Goal: Task Accomplishment & Management: Manage account settings

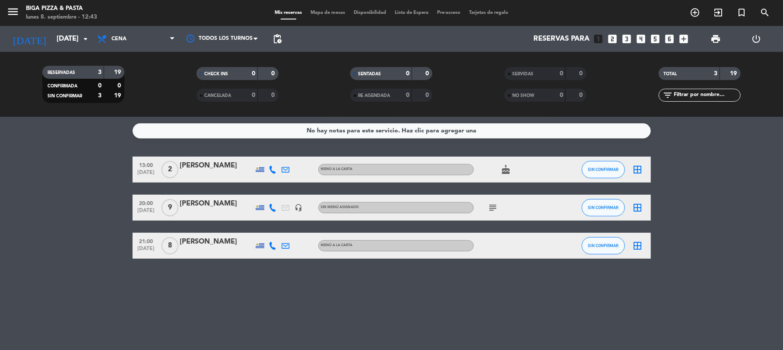
click at [226, 315] on div "No hay notas para este servicio. Haz clic para agregar una 13:00 [DATE] 2 [PERS…" at bounding box center [391, 233] width 783 height 233
click at [68, 33] on input "[DATE]" at bounding box center [98, 39] width 93 height 17
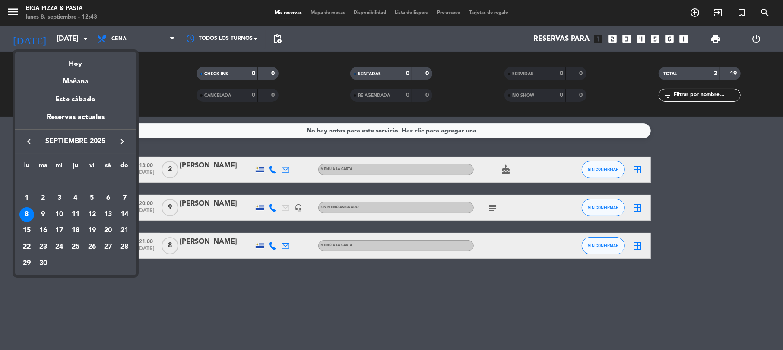
click at [218, 292] on div at bounding box center [391, 175] width 783 height 350
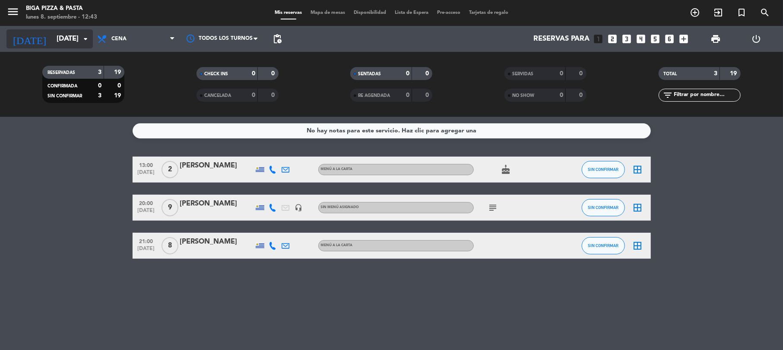
click at [67, 44] on input "[DATE]" at bounding box center [98, 39] width 93 height 17
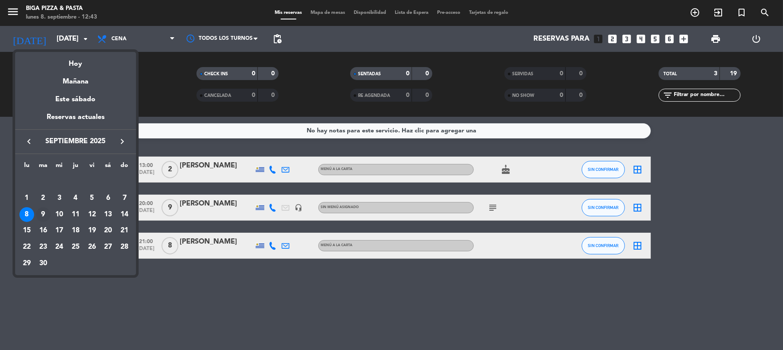
click at [43, 208] on div "9" at bounding box center [43, 214] width 15 height 15
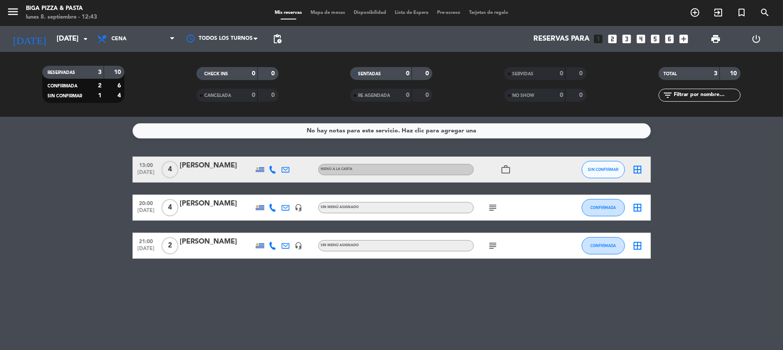
click at [494, 235] on div "subject" at bounding box center [513, 244] width 78 height 25
click at [491, 246] on icon "subject" at bounding box center [493, 245] width 10 height 10
drag, startPoint x: 379, startPoint y: 287, endPoint x: 356, endPoint y: 269, distance: 29.2
click at [378, 285] on div "No hay notas para este servicio. Haz clic para agregar una 13:00 [DATE] 4 [PERS…" at bounding box center [391, 233] width 783 height 233
click at [54, 43] on input "[DATE]" at bounding box center [98, 39] width 93 height 17
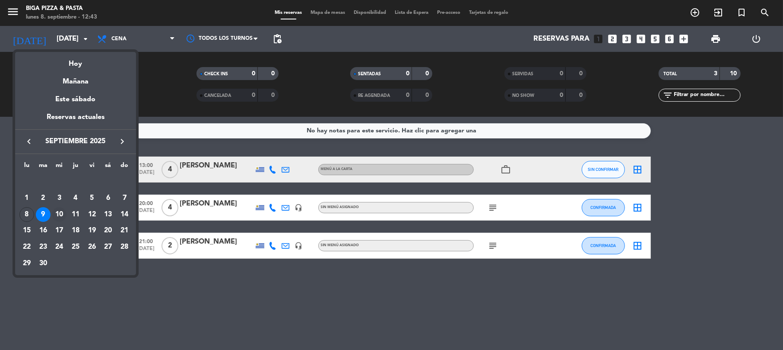
click at [55, 218] on div "10" at bounding box center [59, 214] width 15 height 15
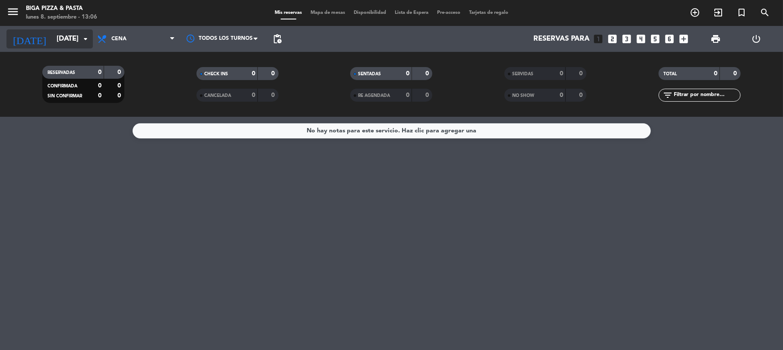
click at [52, 39] on input "[DATE]" at bounding box center [98, 39] width 93 height 17
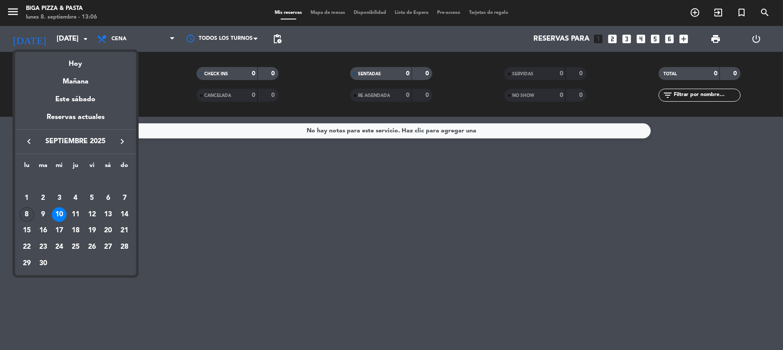
click at [30, 212] on div "8" at bounding box center [26, 214] width 15 height 15
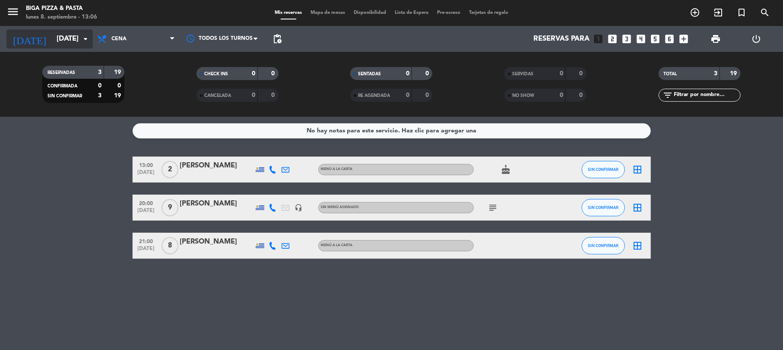
click at [55, 39] on input "[DATE]" at bounding box center [98, 39] width 93 height 17
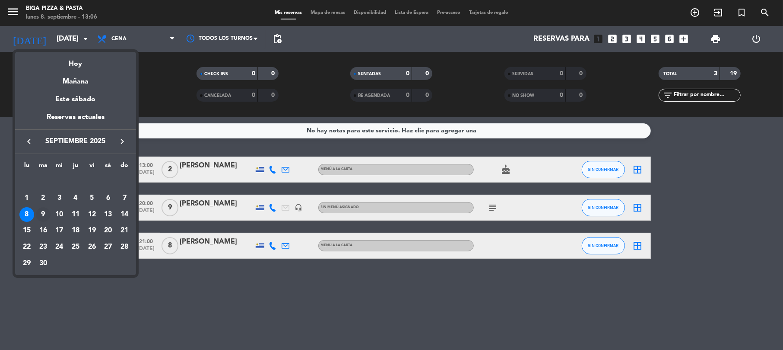
click at [45, 210] on div "9" at bounding box center [43, 214] width 15 height 15
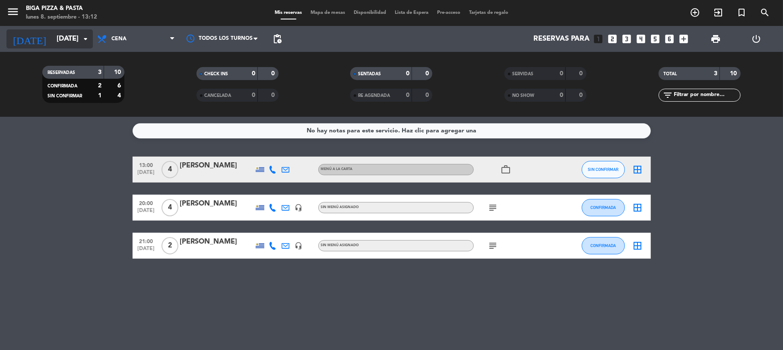
click at [52, 40] on input "[DATE]" at bounding box center [98, 39] width 93 height 17
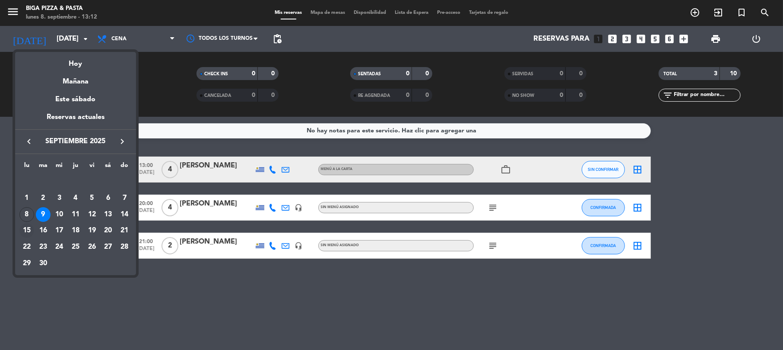
click at [23, 222] on td "15" at bounding box center [27, 230] width 16 height 16
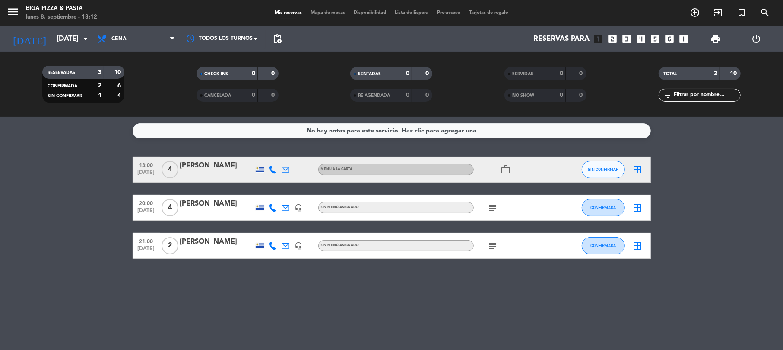
type input "[DATE]"
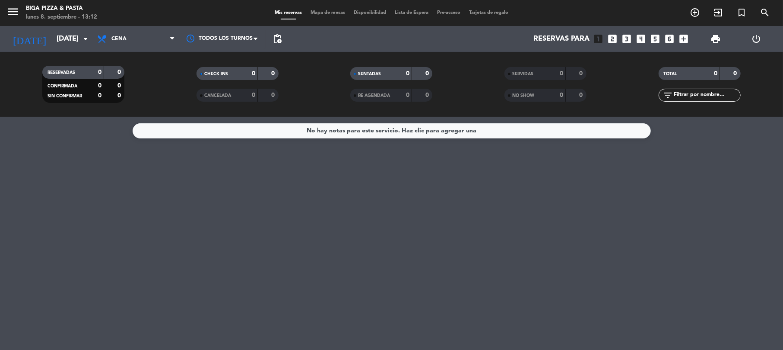
click at [424, 257] on div "No hay notas para este servicio. Haz clic para agregar una" at bounding box center [391, 233] width 783 height 233
click at [424, 258] on div "No hay notas para este servicio. Haz clic para agregar una" at bounding box center [391, 233] width 783 height 233
